Goal: Navigation & Orientation: Find specific page/section

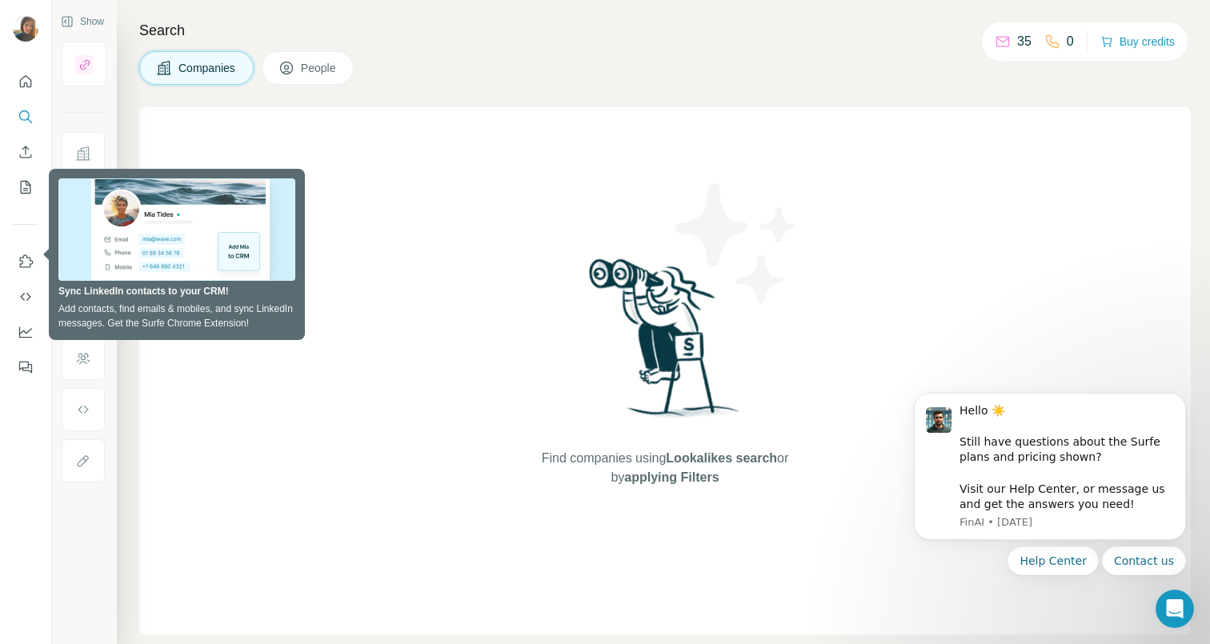
click at [44, 82] on div at bounding box center [25, 220] width 51 height 324
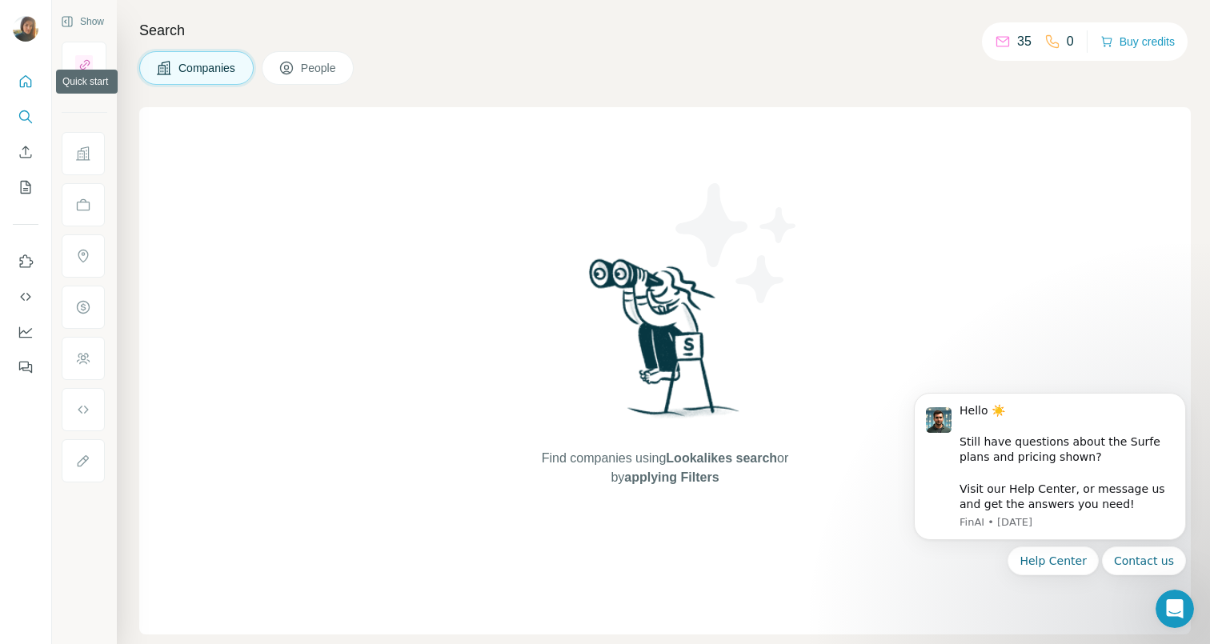
click at [26, 84] on icon "Quick start" at bounding box center [26, 82] width 16 height 16
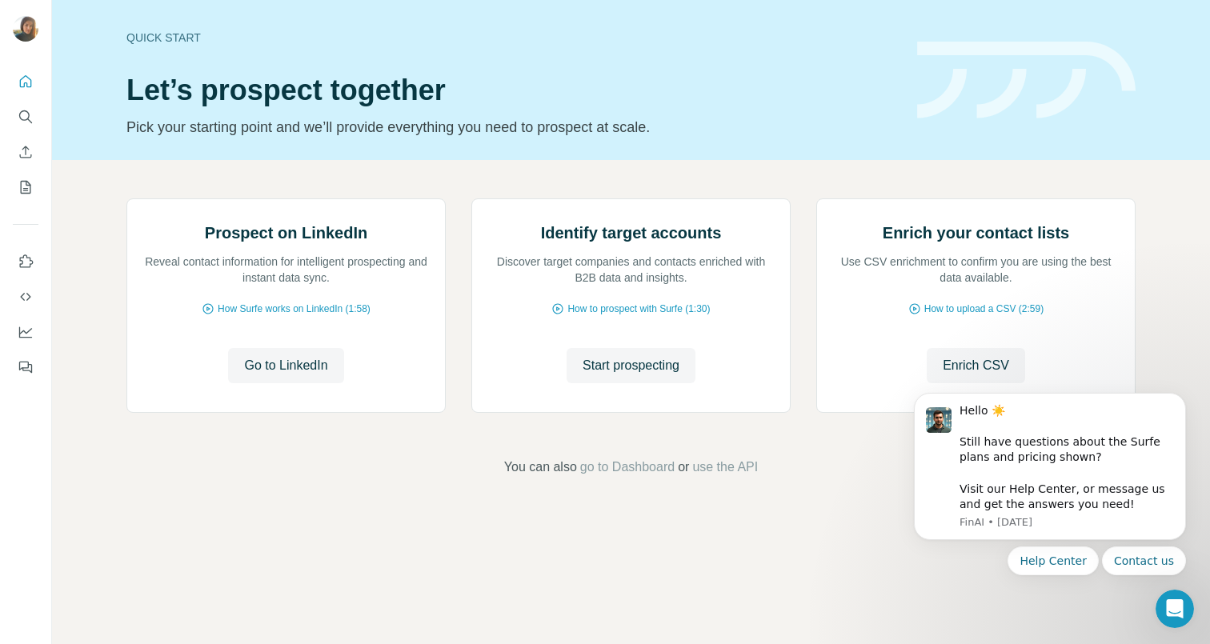
scroll to position [47, 0]
click at [26, 186] on icon "My lists" at bounding box center [26, 187] width 16 height 16
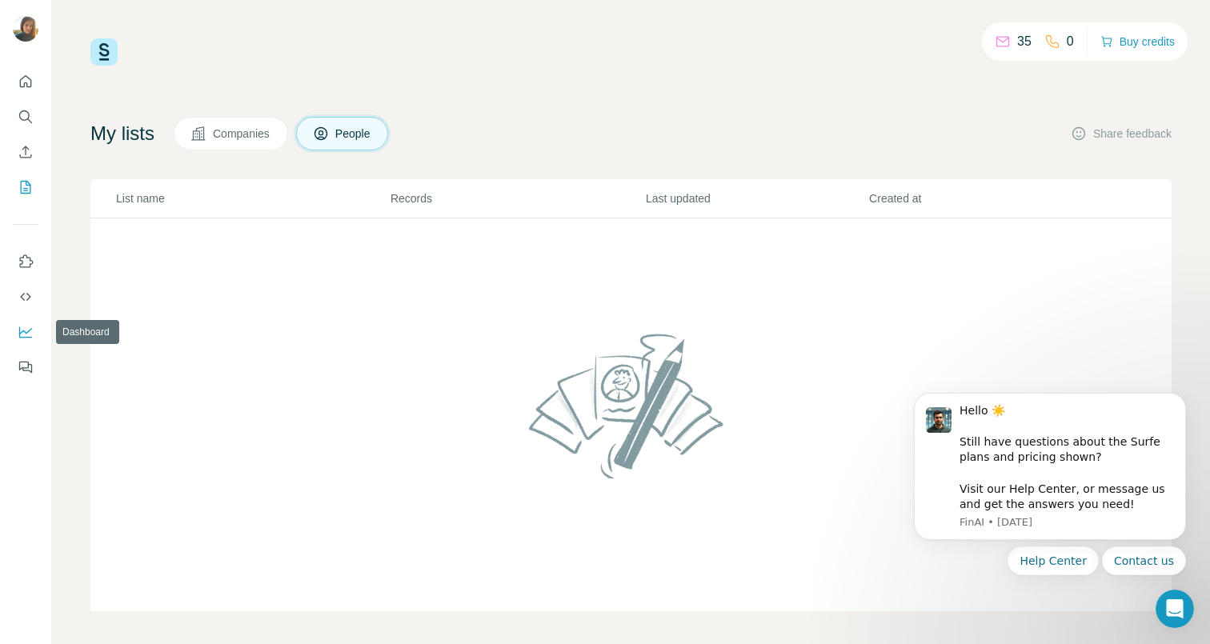
click at [30, 340] on button "Dashboard" at bounding box center [26, 332] width 26 height 29
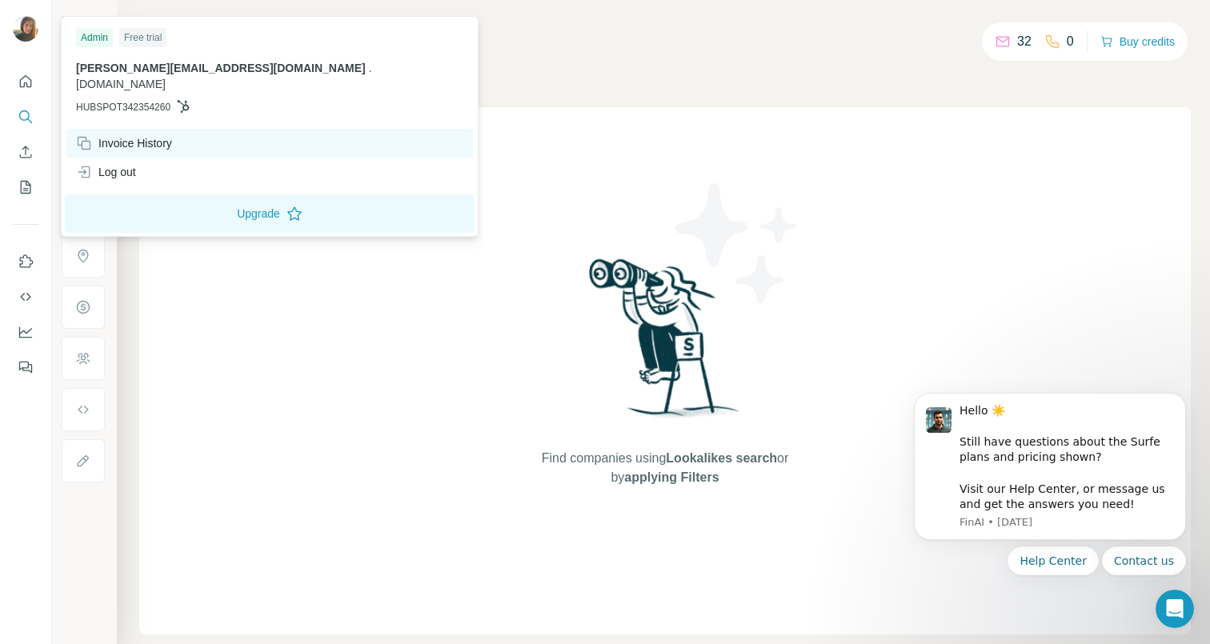
click at [142, 135] on div "Invoice History" at bounding box center [124, 143] width 96 height 16
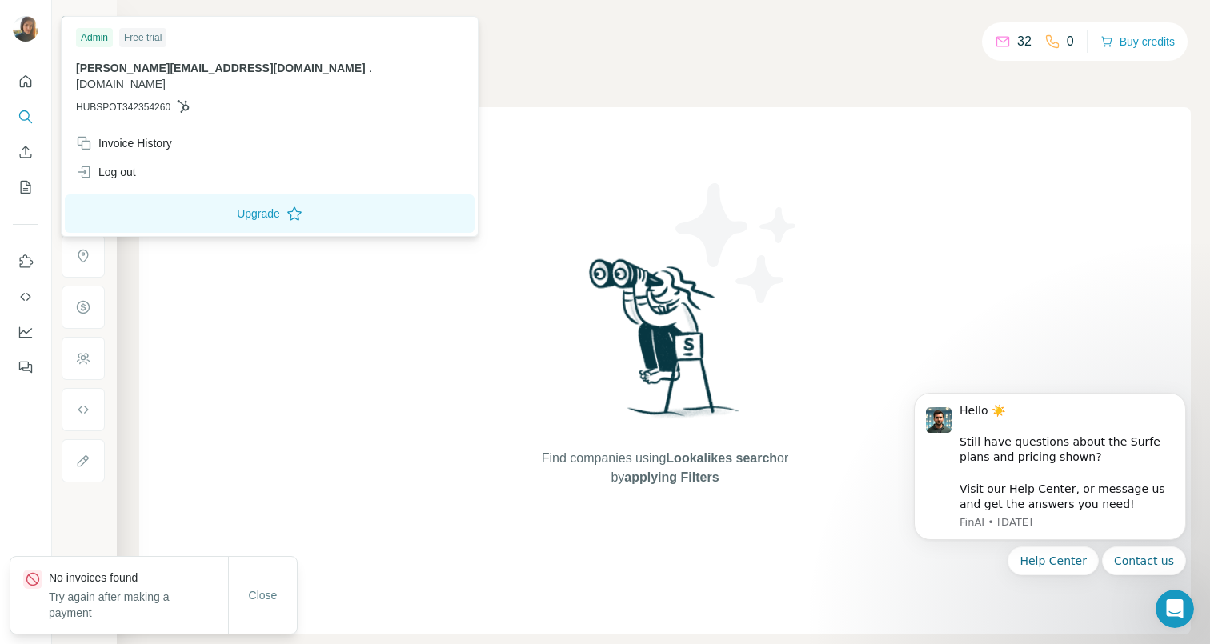
click at [148, 38] on div "Free trial" at bounding box center [142, 37] width 47 height 19
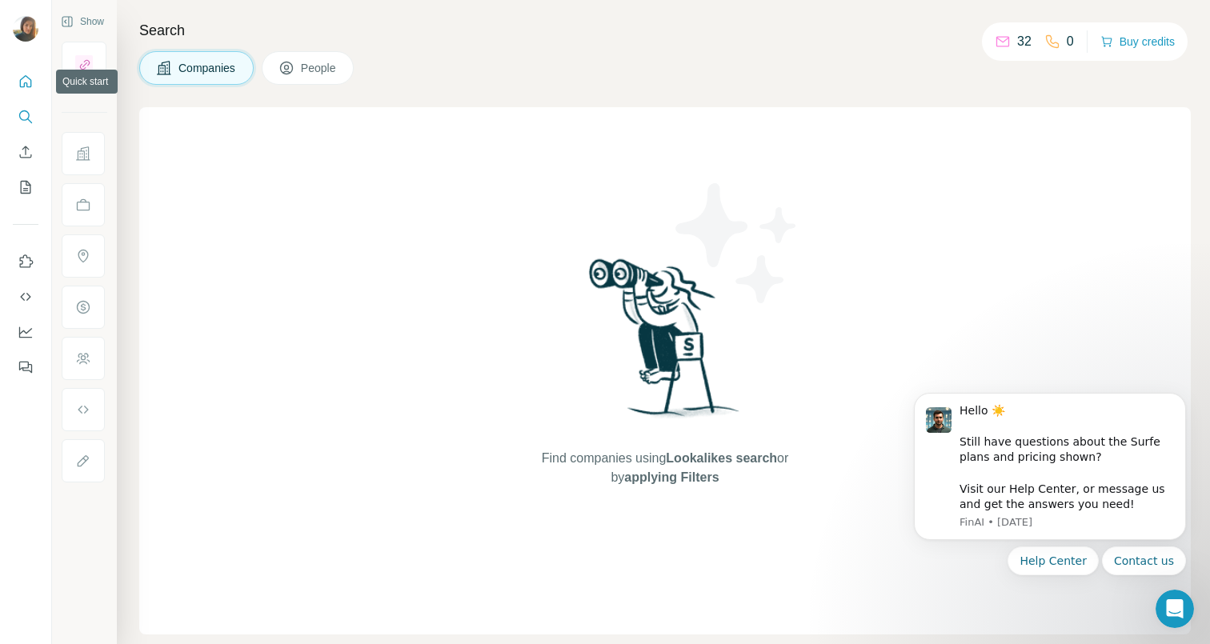
click at [20, 78] on icon "Quick start" at bounding box center [26, 82] width 16 height 16
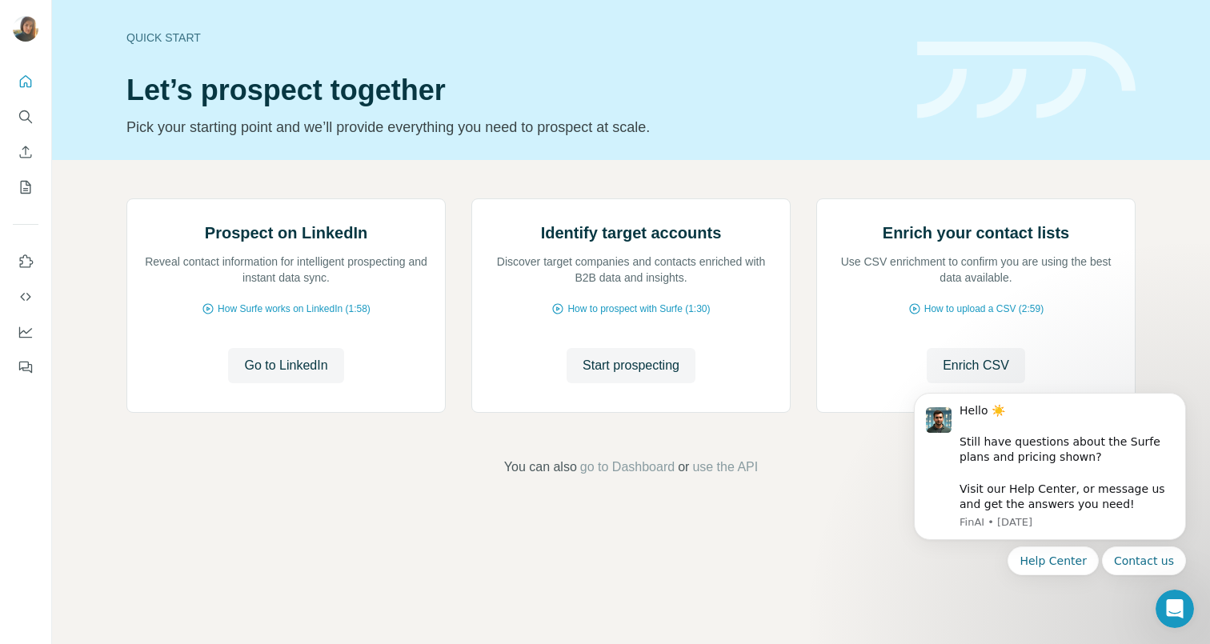
click at [170, 32] on div "Quick start" at bounding box center [511, 38] width 771 height 16
